Goal: Task Accomplishment & Management: Manage account settings

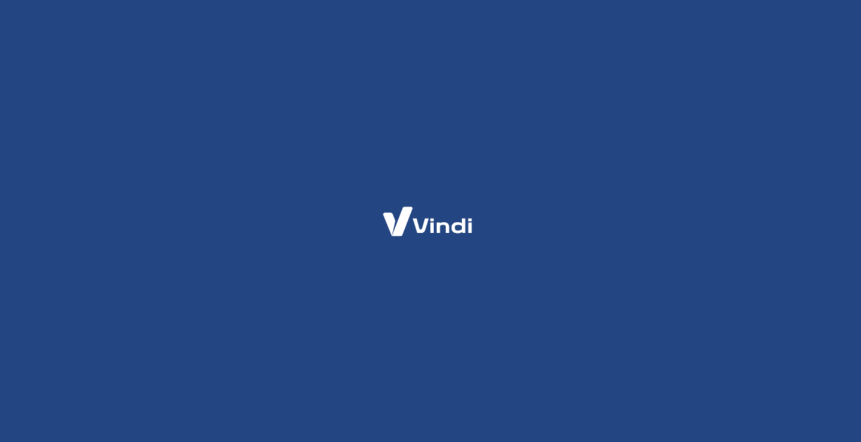
scroll to position [127, 0]
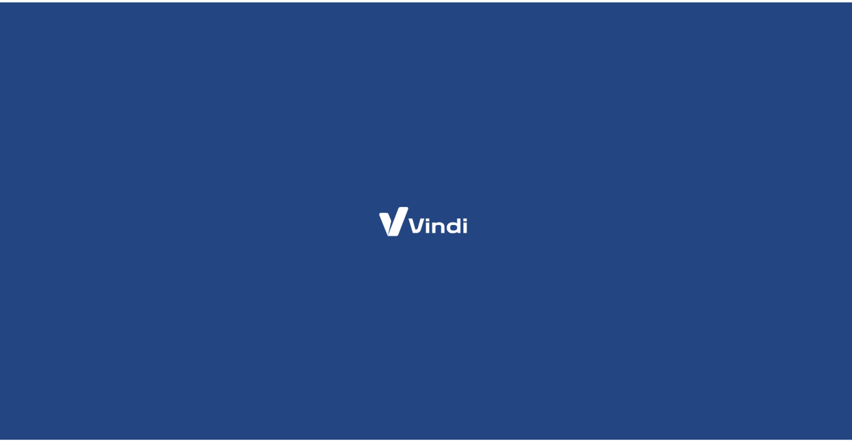
scroll to position [127, 0]
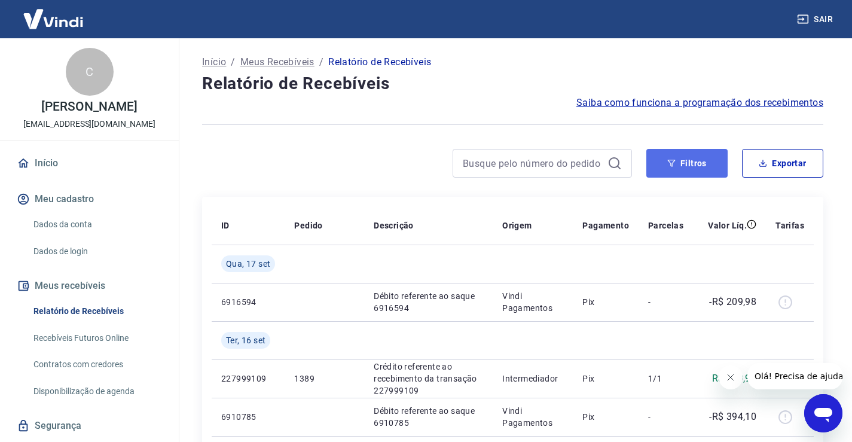
click at [696, 177] on button "Filtros" at bounding box center [686, 163] width 81 height 29
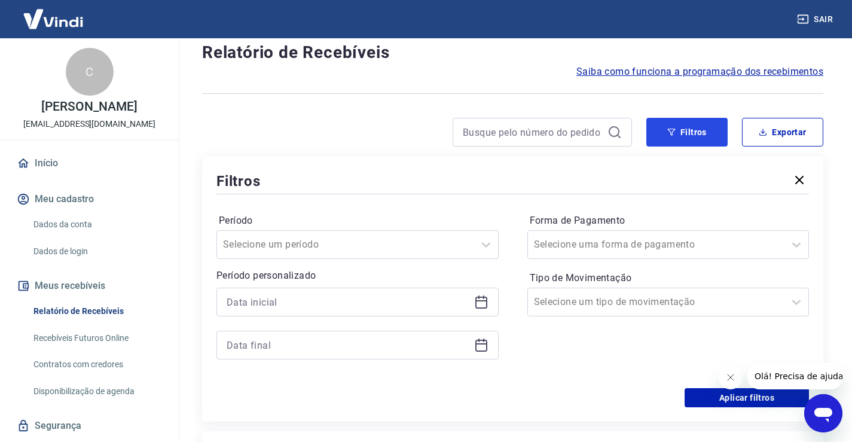
scroll to position [60, 0]
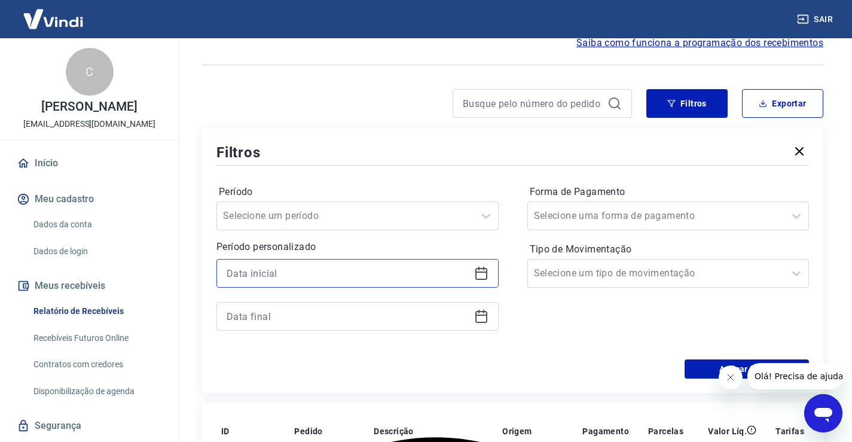
click at [336, 271] on input at bounding box center [347, 273] width 243 height 18
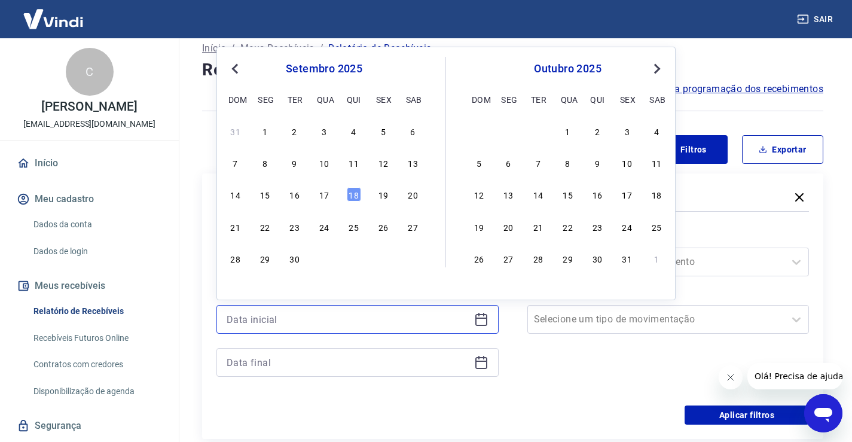
scroll to position [0, 0]
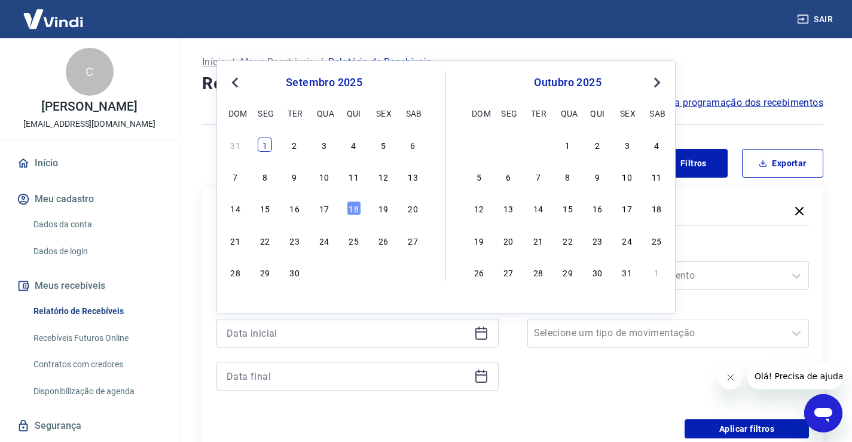
click at [263, 145] on div "1" at bounding box center [265, 144] width 14 height 14
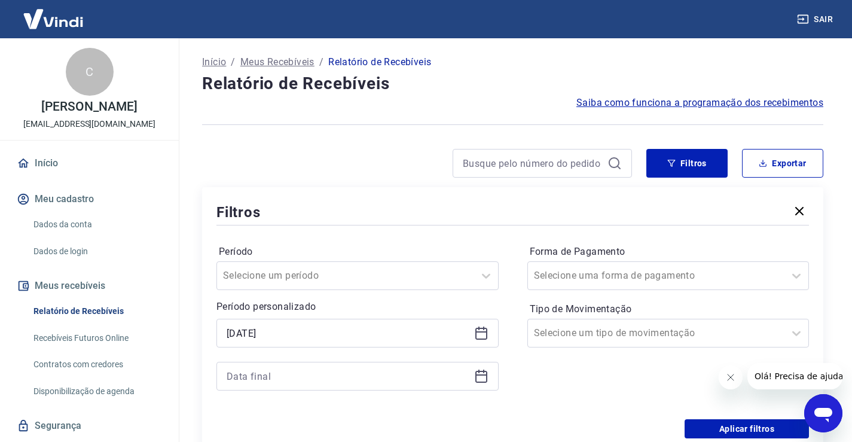
type input "01/09/2025"
click at [477, 381] on icon at bounding box center [481, 376] width 14 height 14
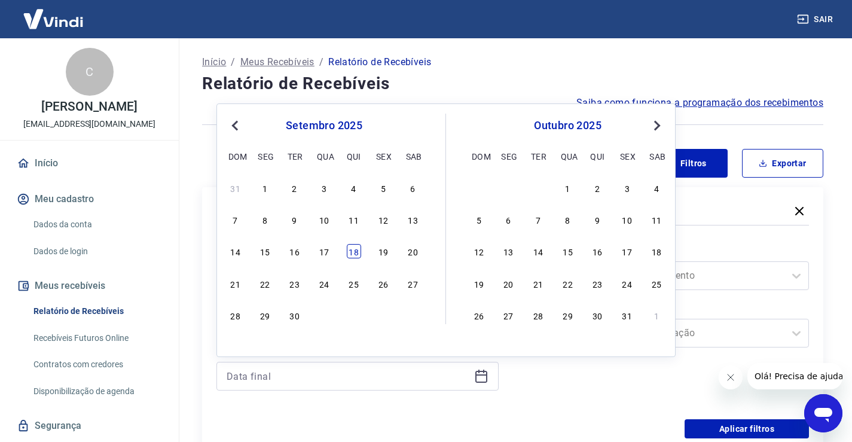
click at [356, 250] on div "18" at bounding box center [354, 251] width 14 height 14
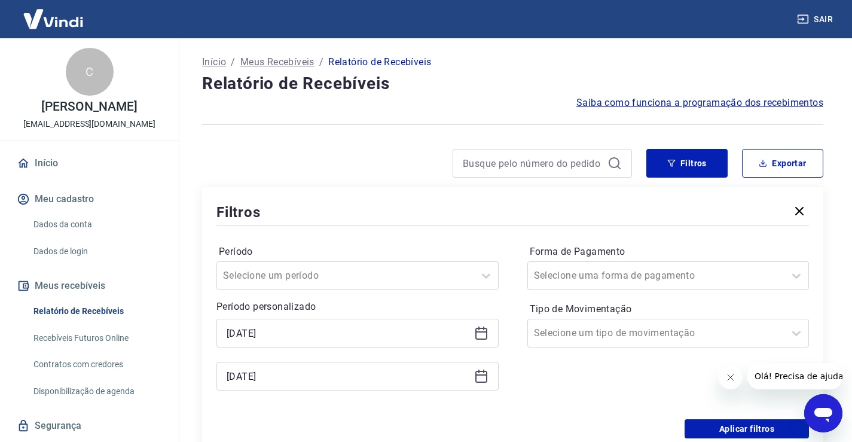
type input "18/09/2025"
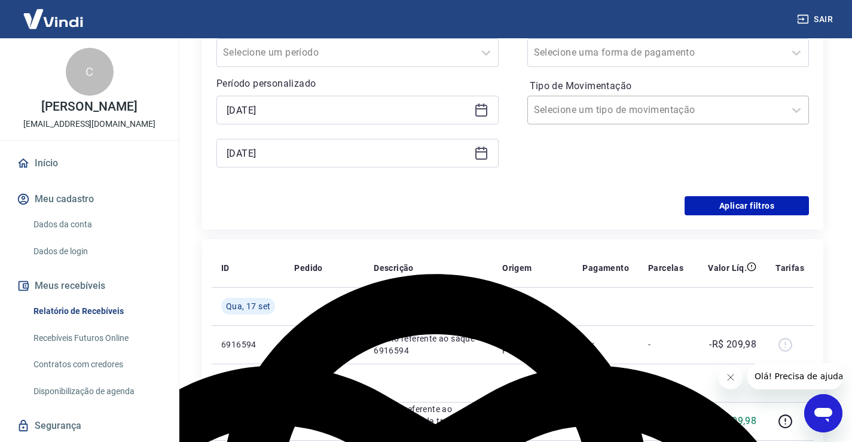
scroll to position [120, 0]
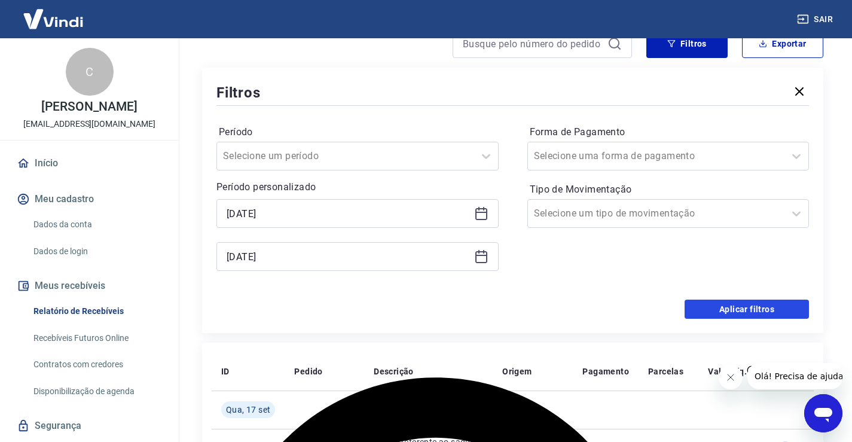
click at [725, 306] on button "Aplicar filtros" at bounding box center [746, 308] width 124 height 19
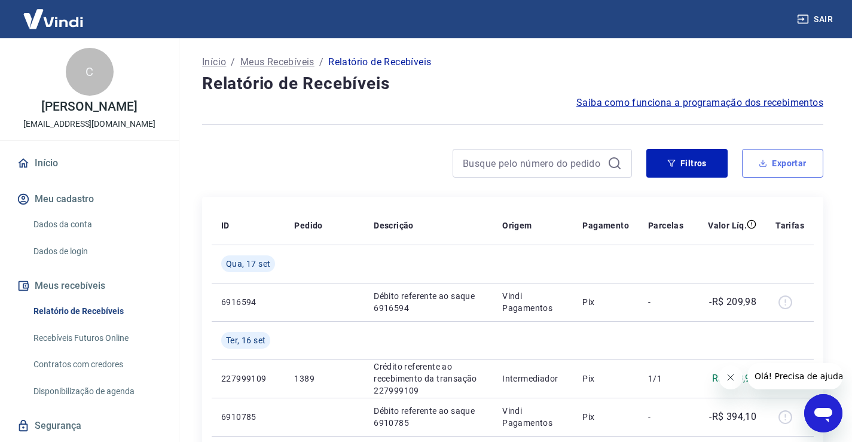
click at [778, 151] on button "Exportar" at bounding box center [782, 163] width 81 height 29
type input "01/09/2025"
type input "18/09/2025"
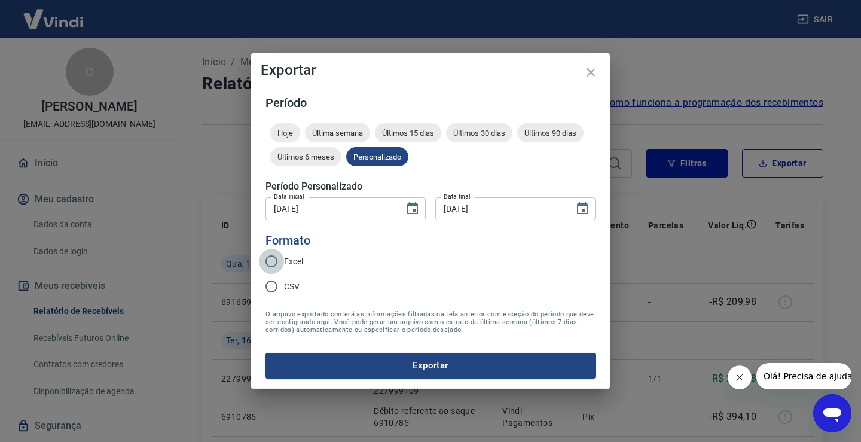
click at [271, 259] on input "Excel" at bounding box center [271, 261] width 25 height 25
radio input "true"
click at [436, 356] on button "Exportar" at bounding box center [430, 365] width 330 height 25
